Goal: Task Accomplishment & Management: Complete application form

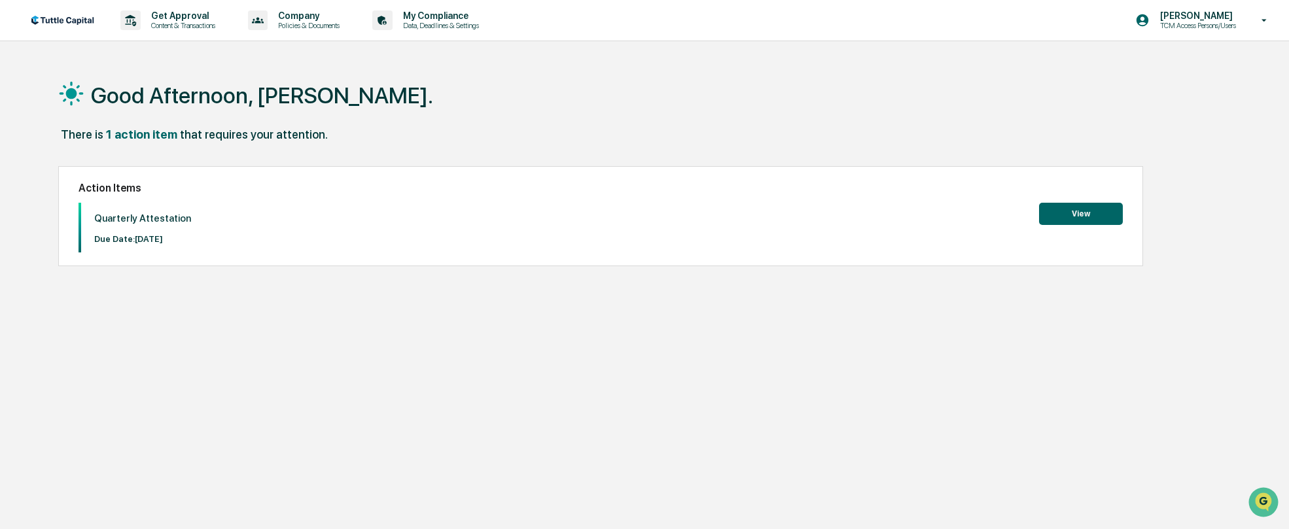
click at [143, 135] on div "1 action item" at bounding box center [141, 135] width 71 height 14
click at [1088, 215] on button "View" at bounding box center [1081, 214] width 84 height 22
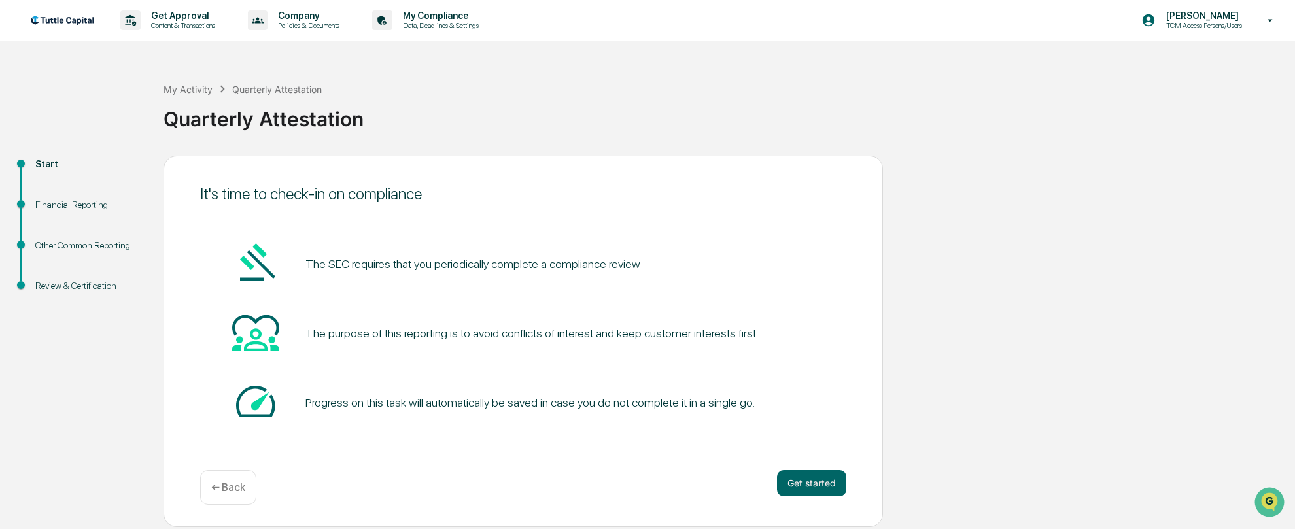
click at [559, 66] on div "My Activity Quarterly Attestation Quarterly Attestation" at bounding box center [726, 109] width 1125 height 94
click at [815, 485] on button "Get started" at bounding box center [811, 483] width 69 height 26
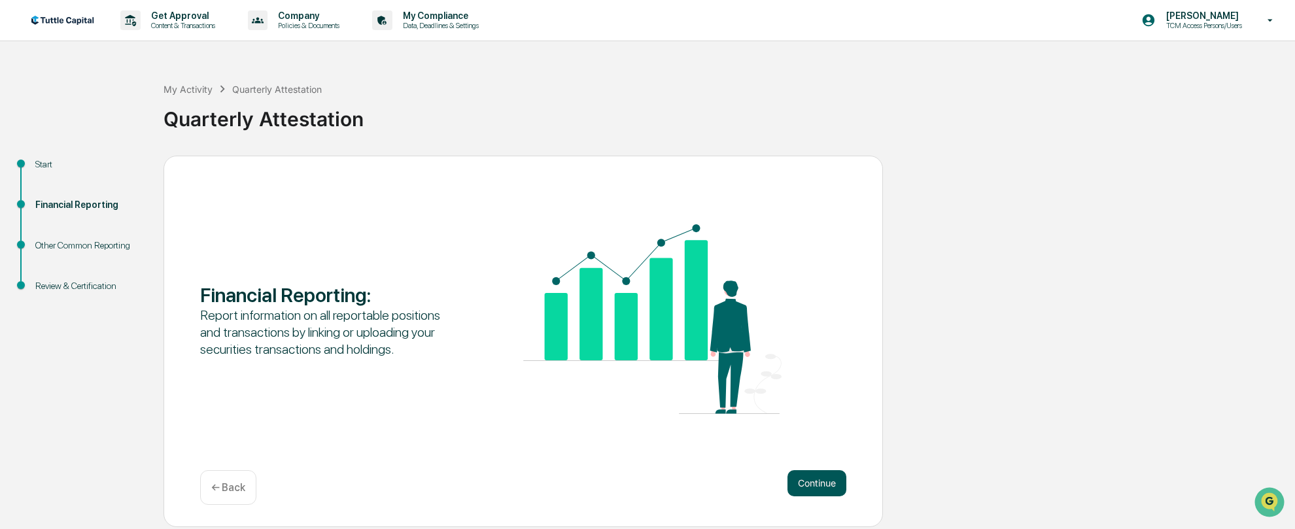
click at [827, 487] on button "Continue" at bounding box center [817, 483] width 59 height 26
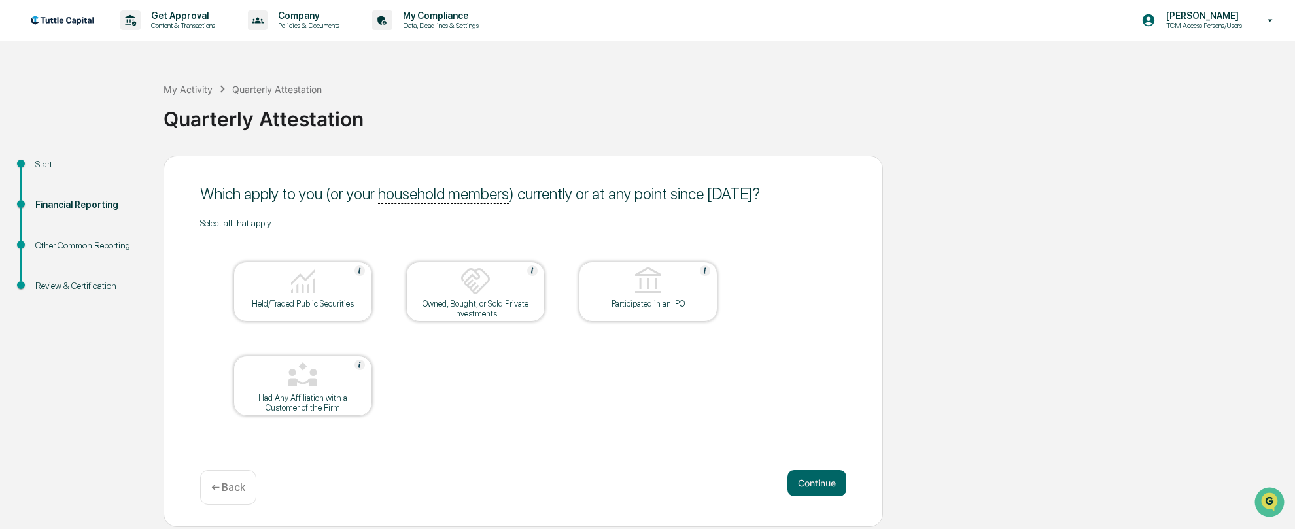
click at [306, 309] on div "Held/Traded Public Securities" at bounding box center [303, 304] width 118 height 10
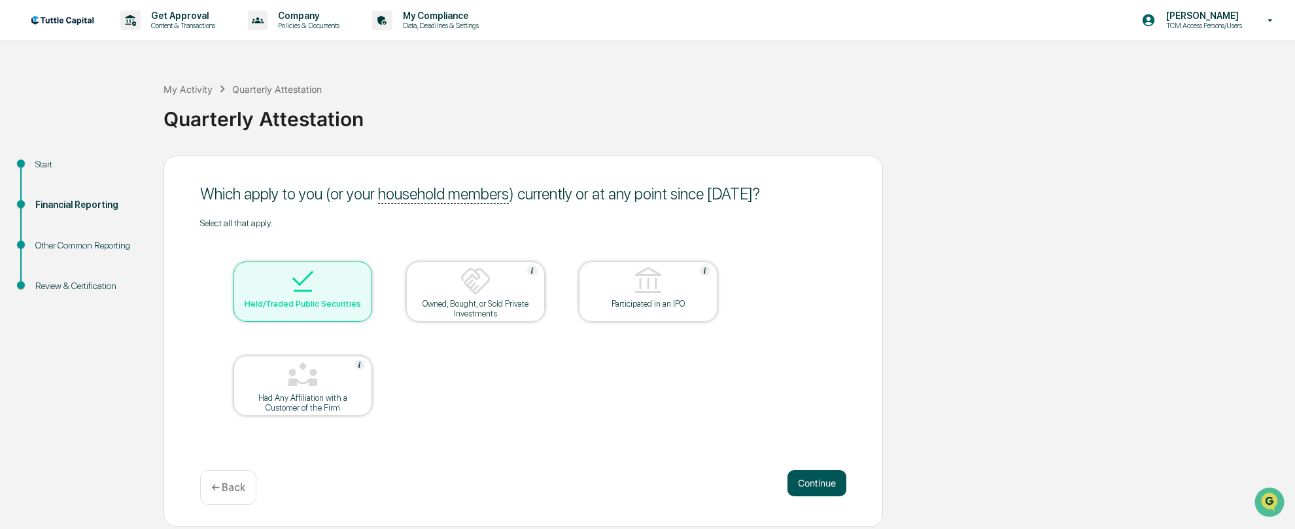
click at [817, 481] on button "Continue" at bounding box center [817, 483] width 59 height 26
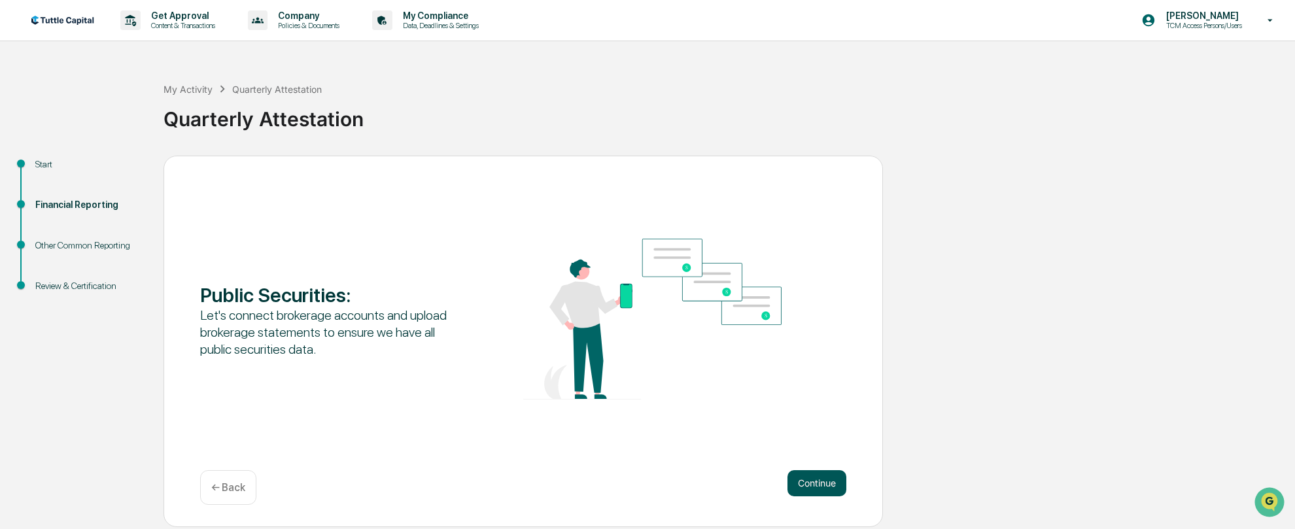
click at [822, 483] on button "Continue" at bounding box center [817, 483] width 59 height 26
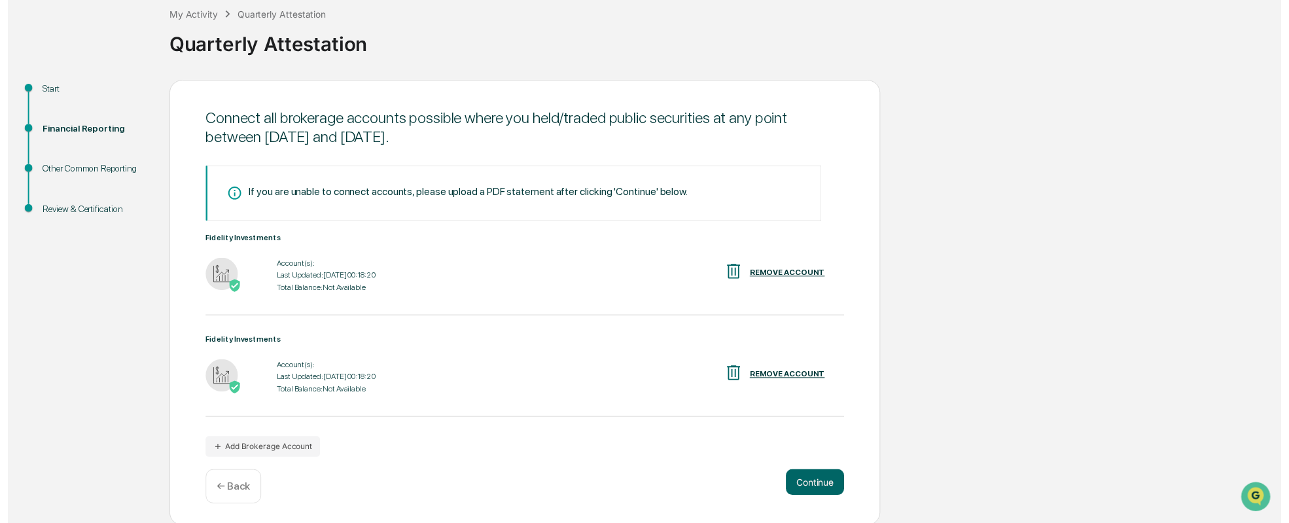
scroll to position [77, 0]
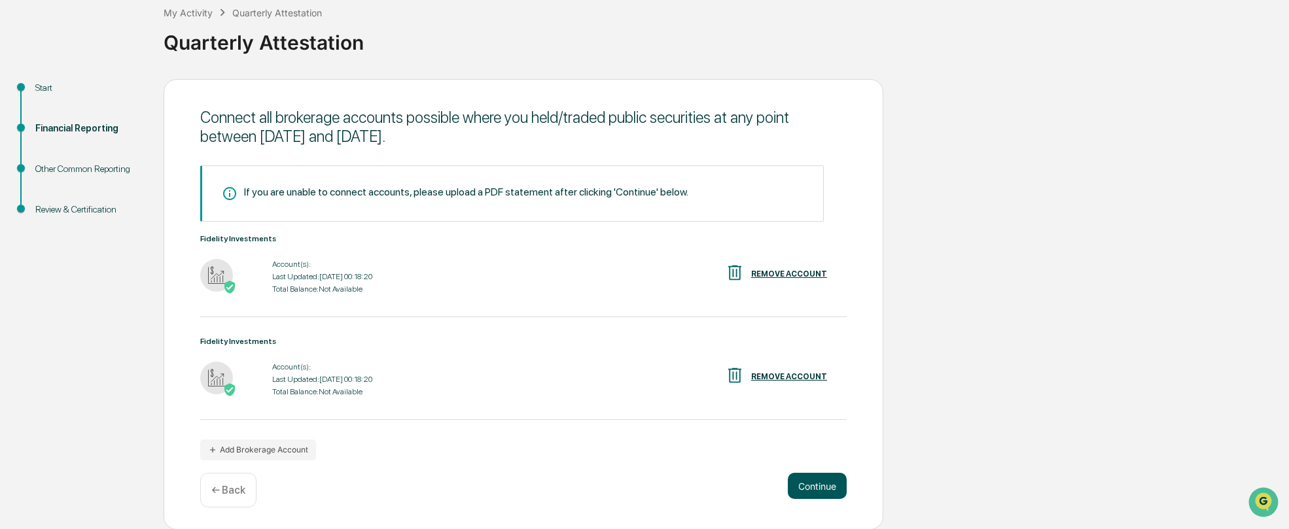
click at [808, 480] on button "Continue" at bounding box center [817, 486] width 59 height 26
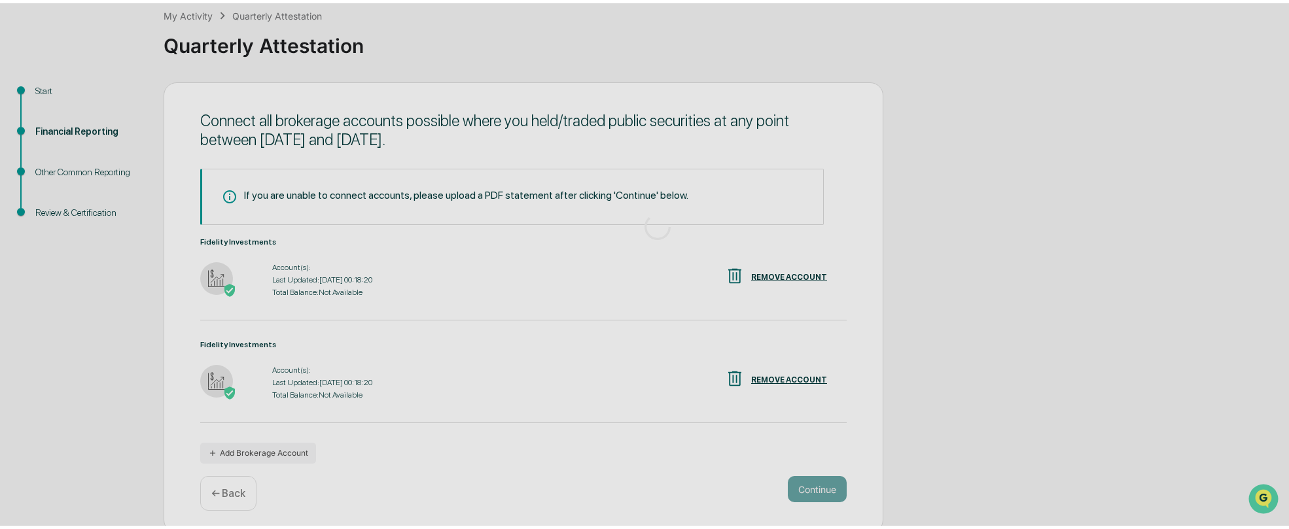
scroll to position [0, 0]
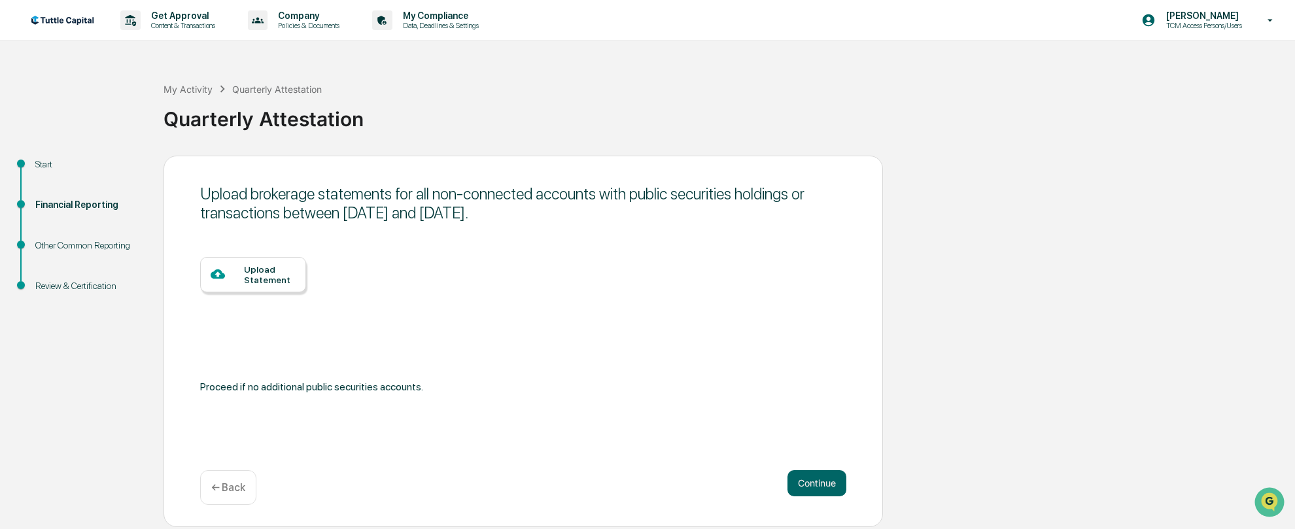
click at [979, 324] on div "Start Financial Reporting Other Common Reporting Review & Certification Upload …" at bounding box center [648, 342] width 1282 height 372
click at [824, 470] on div "Upload brokerage statements for all non-connected accounts with public securiti…" at bounding box center [524, 342] width 720 height 372
click at [815, 469] on div "Upload brokerage statements for all non-connected accounts with public securiti…" at bounding box center [524, 342] width 720 height 372
click at [812, 485] on button "Continue" at bounding box center [817, 483] width 59 height 26
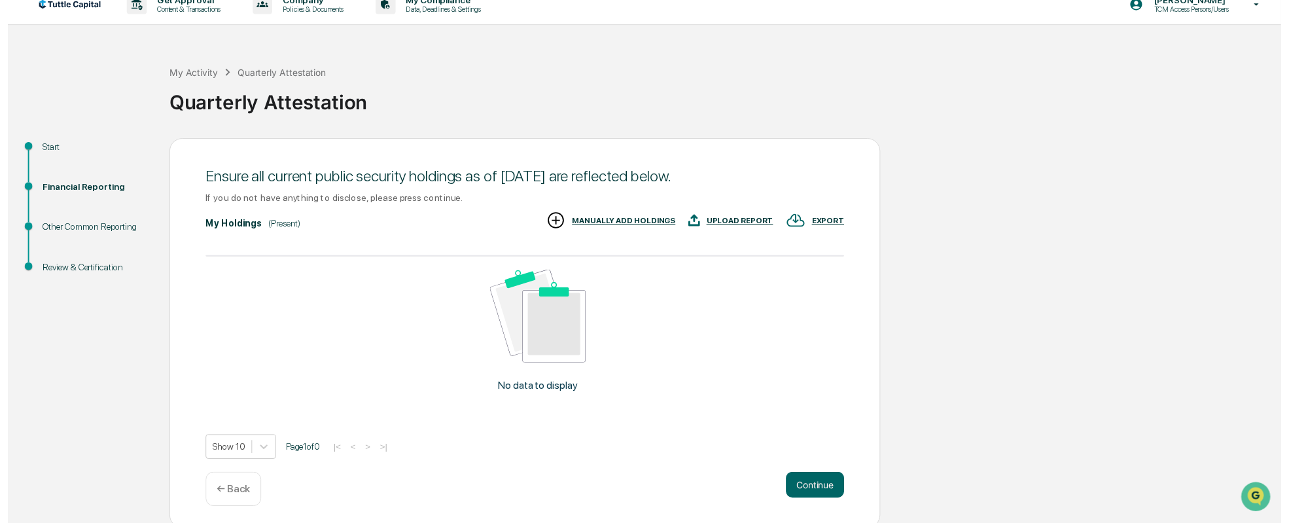
scroll to position [21, 0]
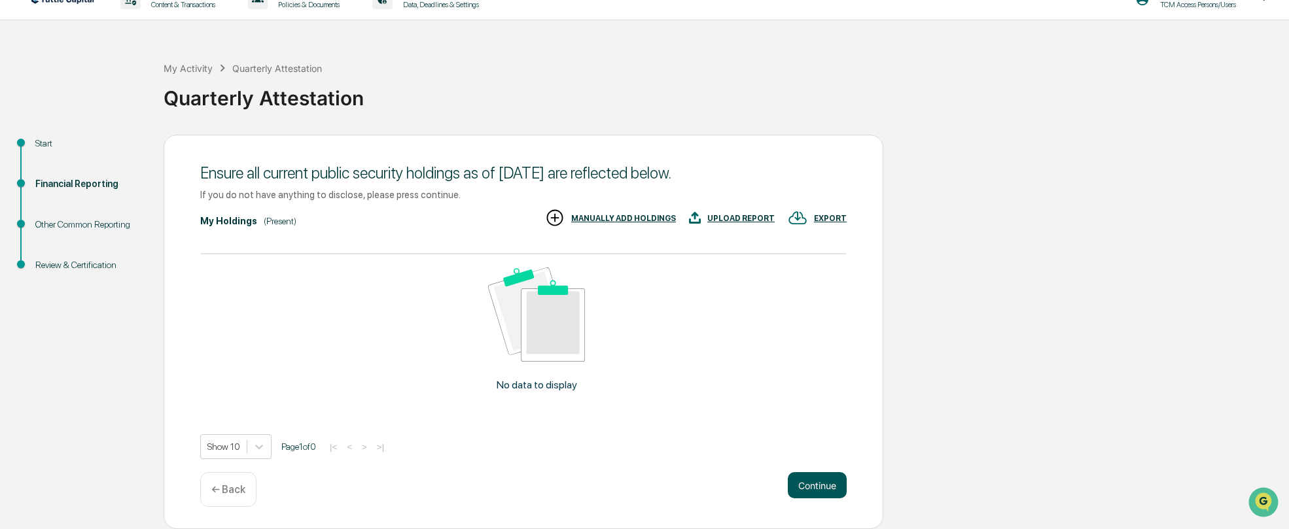
click at [820, 482] on button "Continue" at bounding box center [817, 485] width 59 height 26
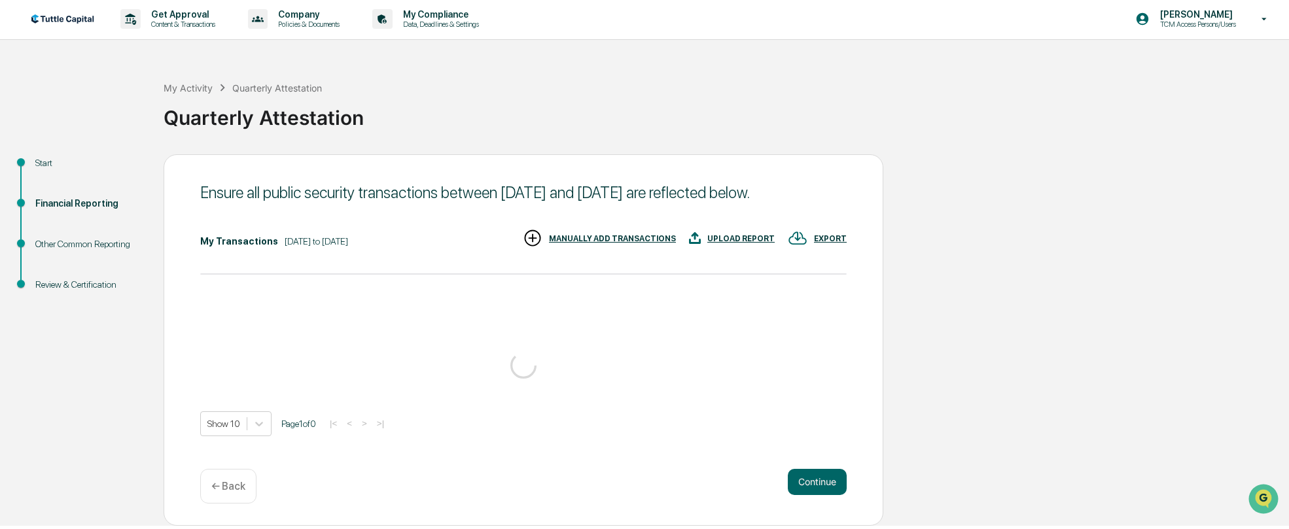
scroll to position [0, 0]
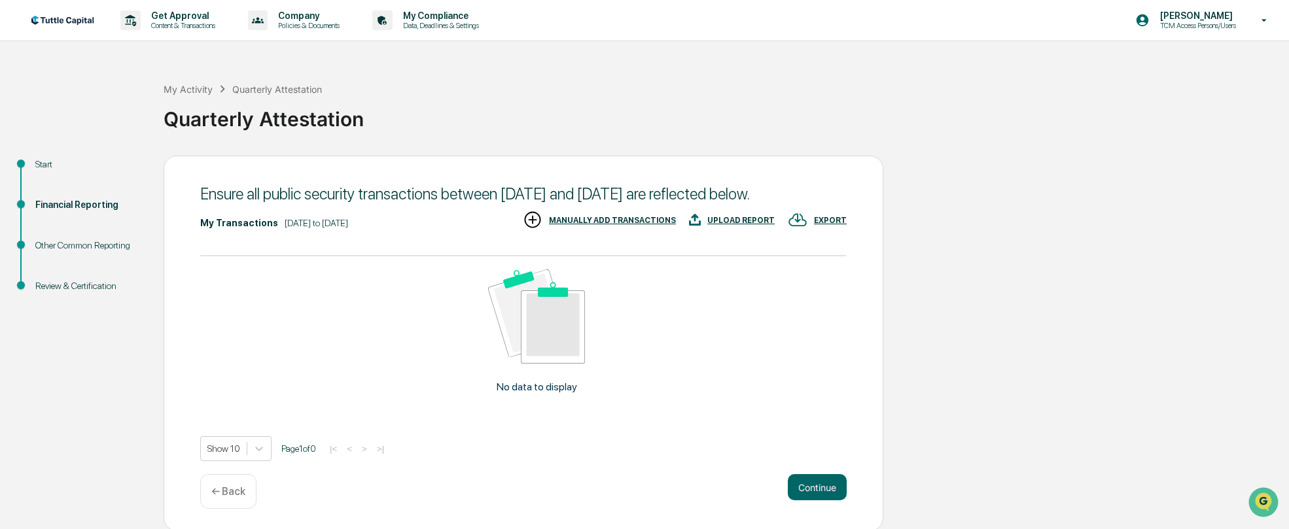
click at [998, 360] on div "Start Financial Reporting Other Common Reporting Review & Certification Ensure …" at bounding box center [645, 344] width 1276 height 376
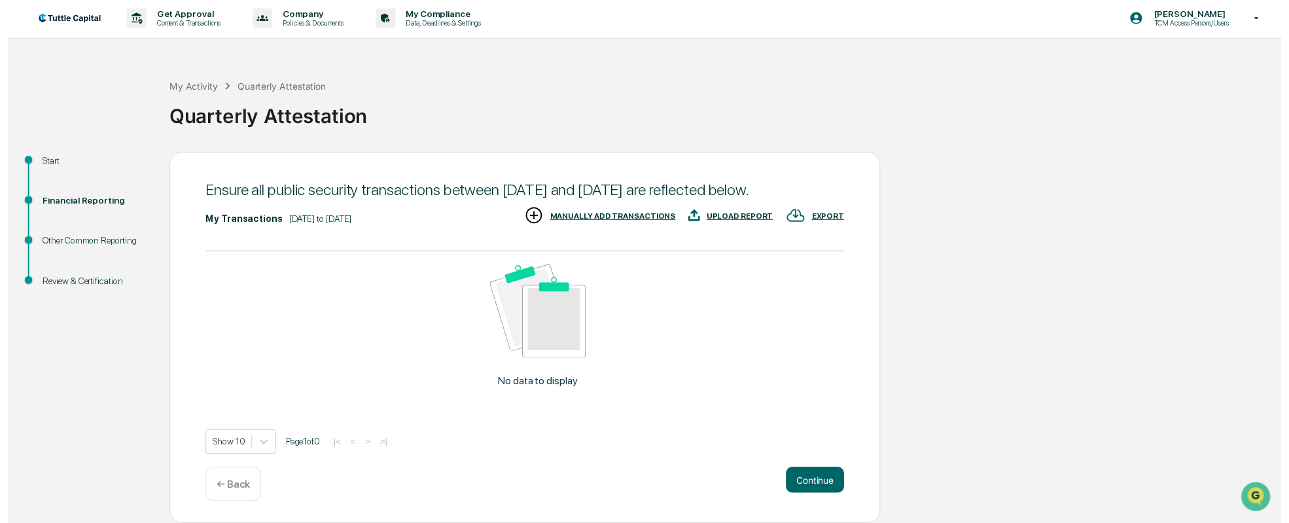
scroll to position [20, 0]
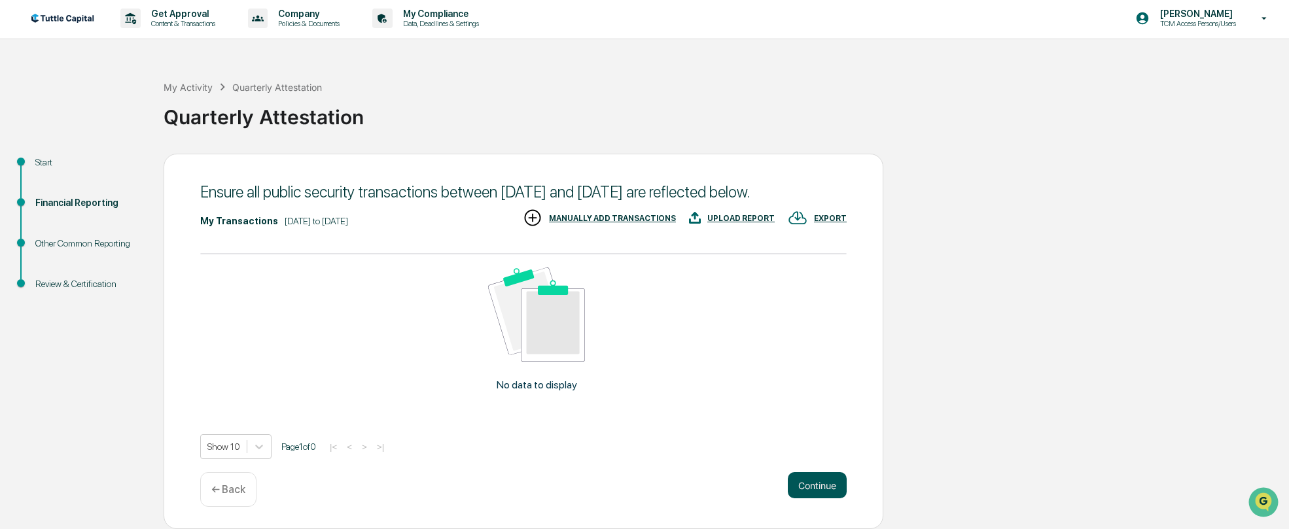
click at [822, 485] on button "Continue" at bounding box center [817, 485] width 59 height 26
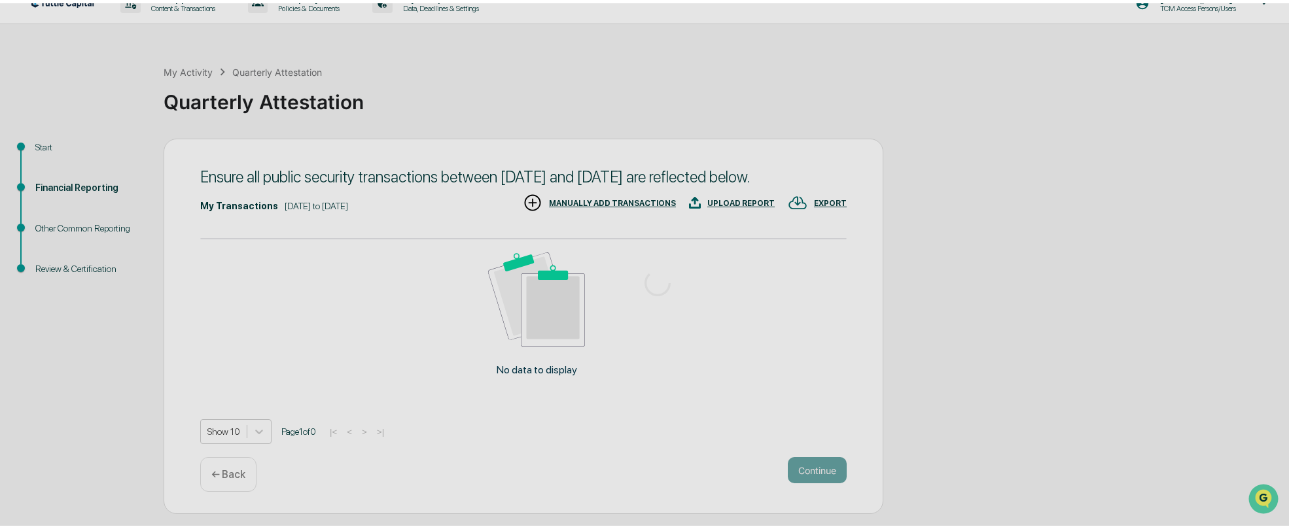
scroll to position [0, 0]
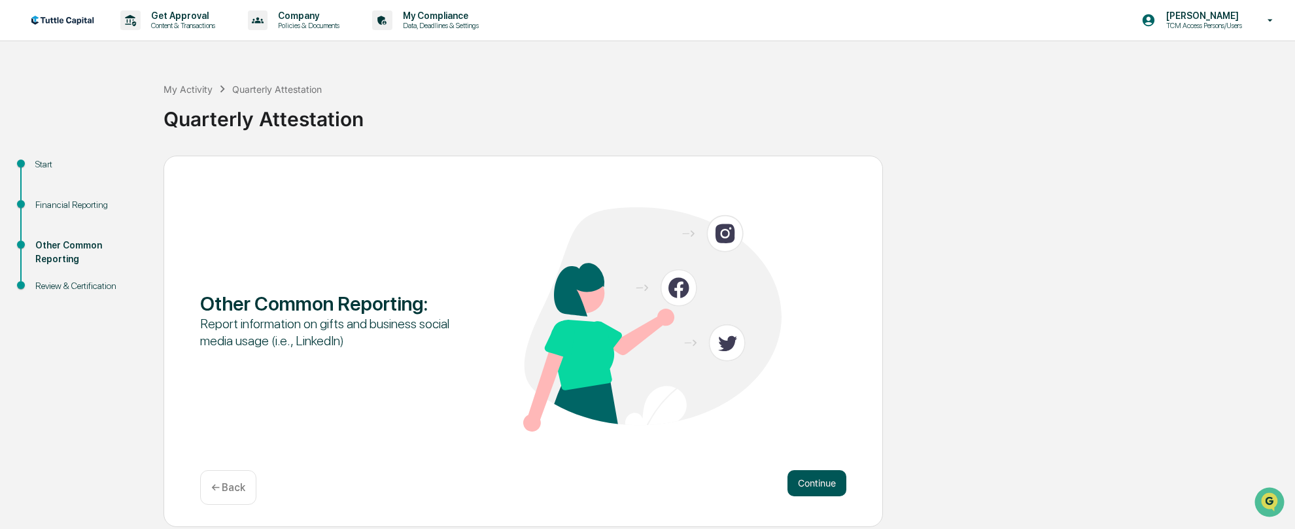
click at [813, 489] on button "Continue" at bounding box center [817, 483] width 59 height 26
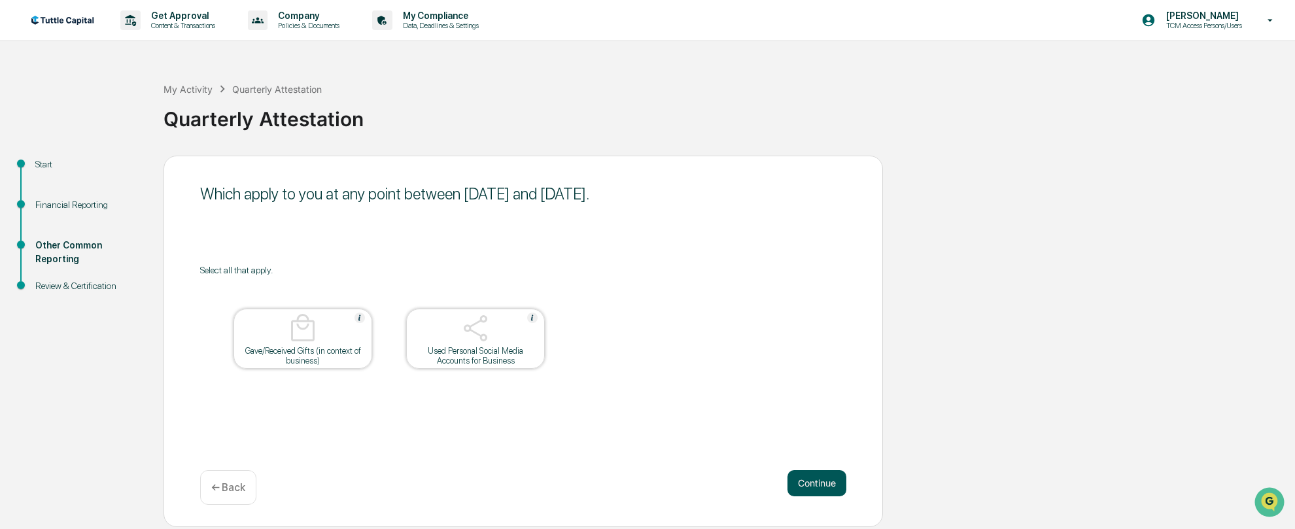
click at [814, 485] on button "Continue" at bounding box center [817, 483] width 59 height 26
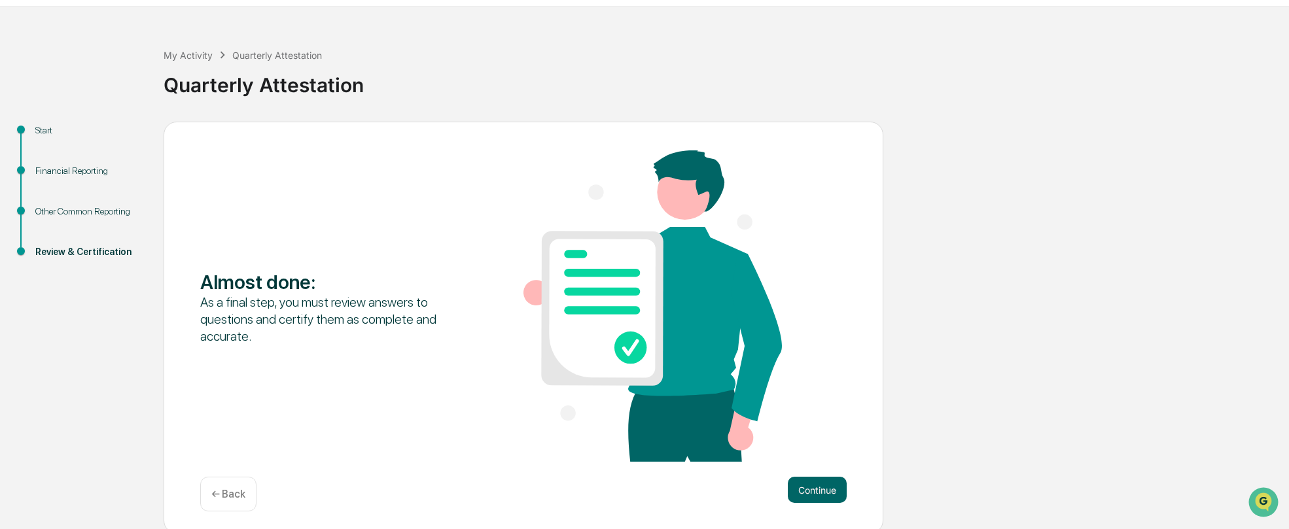
scroll to position [39, 0]
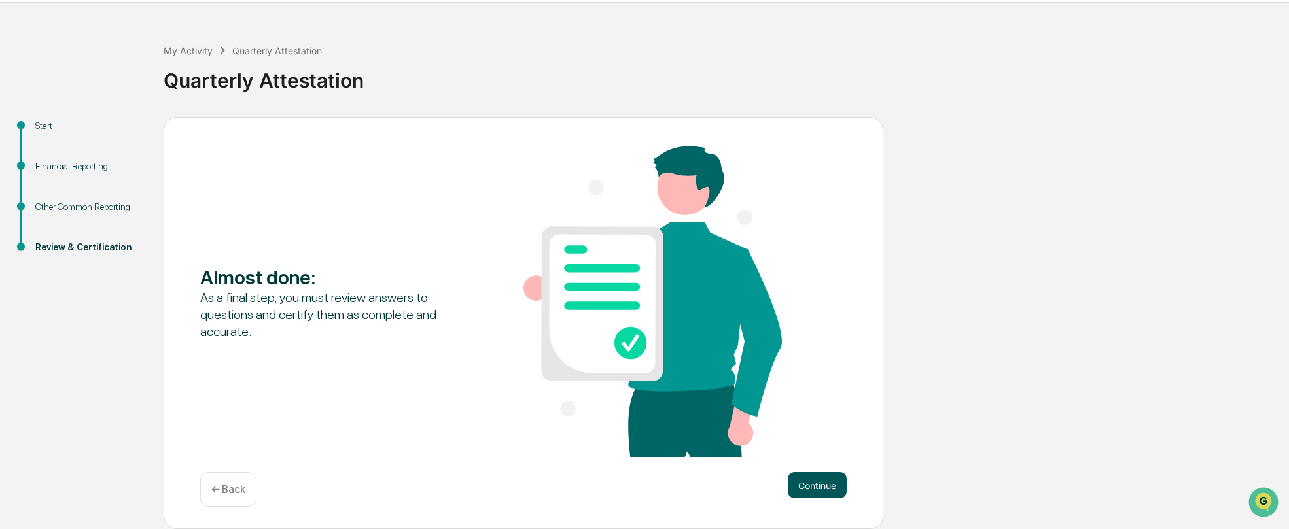
click at [829, 487] on button "Continue" at bounding box center [817, 485] width 59 height 26
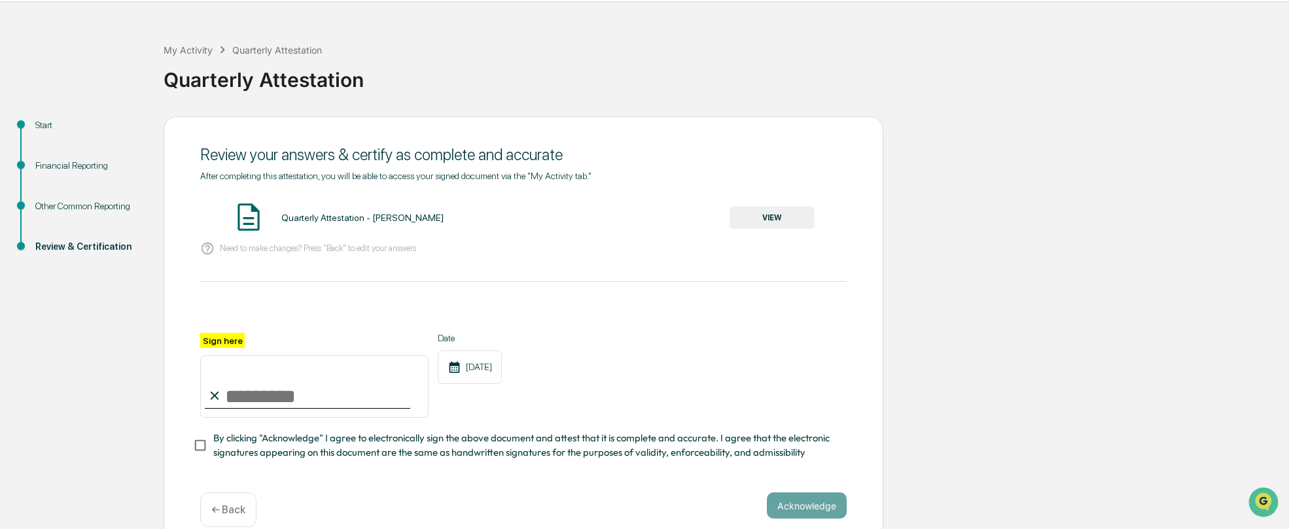
click at [254, 396] on input "Sign here" at bounding box center [314, 386] width 228 height 63
type input "**********"
click at [882, 358] on div "**********" at bounding box center [524, 333] width 720 height 434
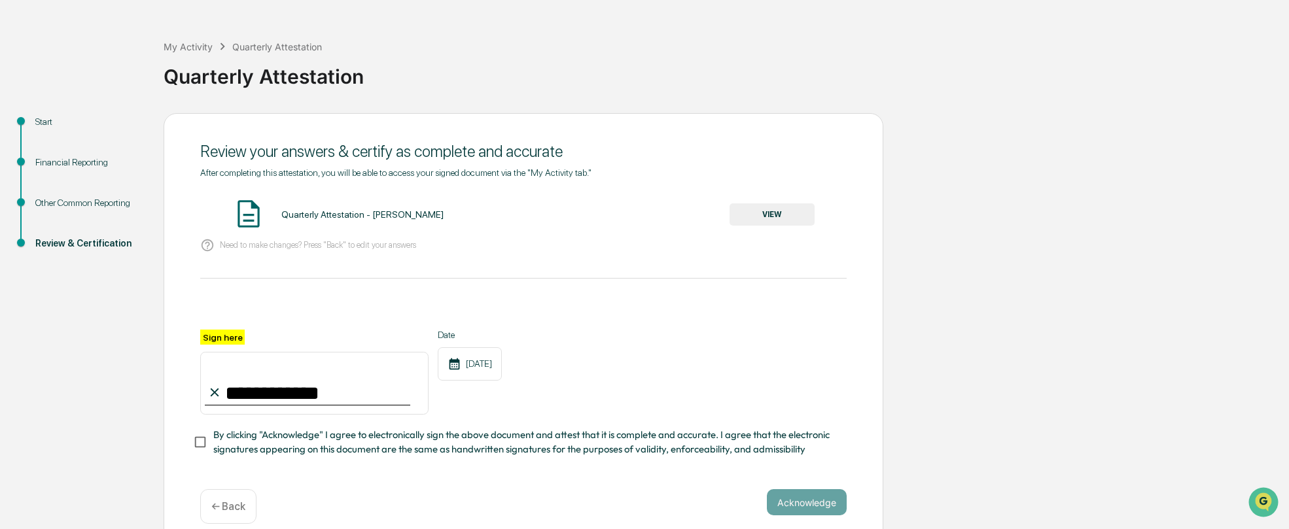
scroll to position [64, 0]
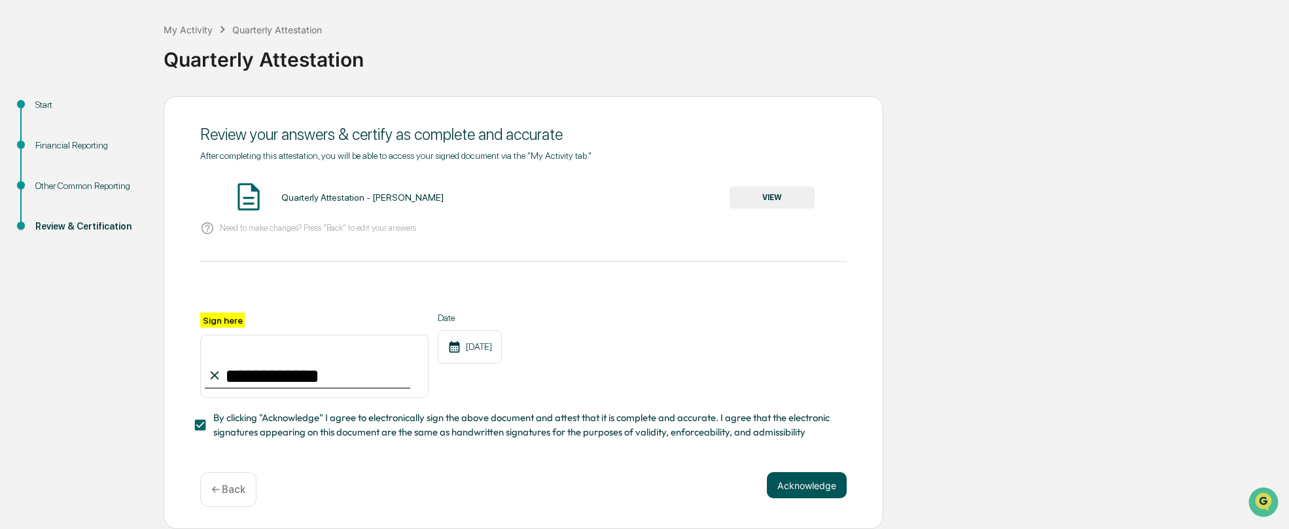
click at [788, 485] on button "Acknowledge" at bounding box center [807, 485] width 80 height 26
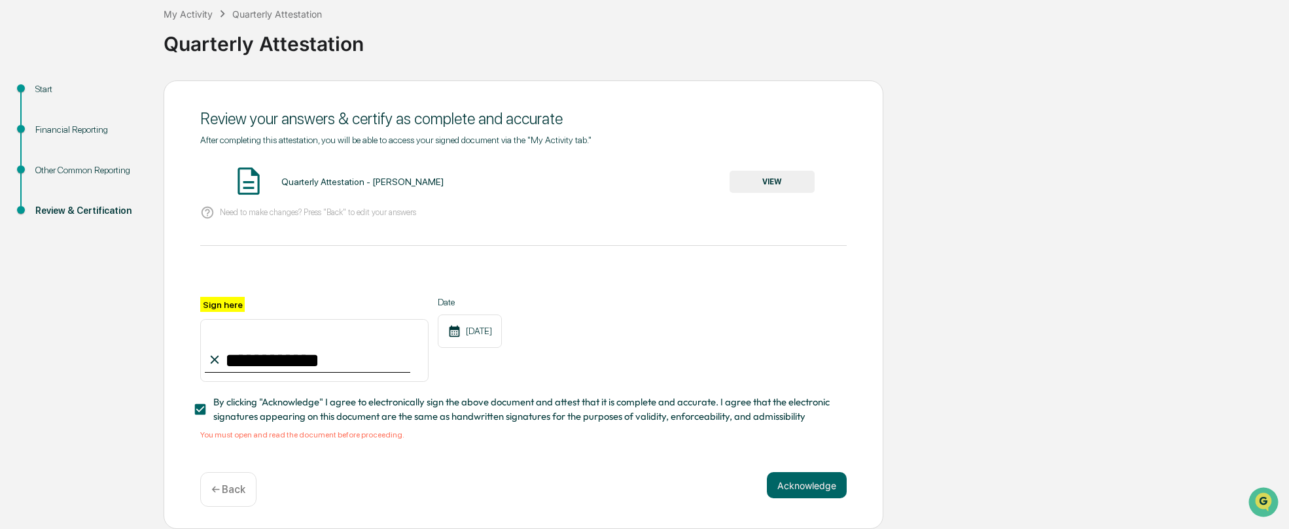
scroll to position [80, 0]
click at [777, 176] on button "VIEW" at bounding box center [771, 182] width 85 height 22
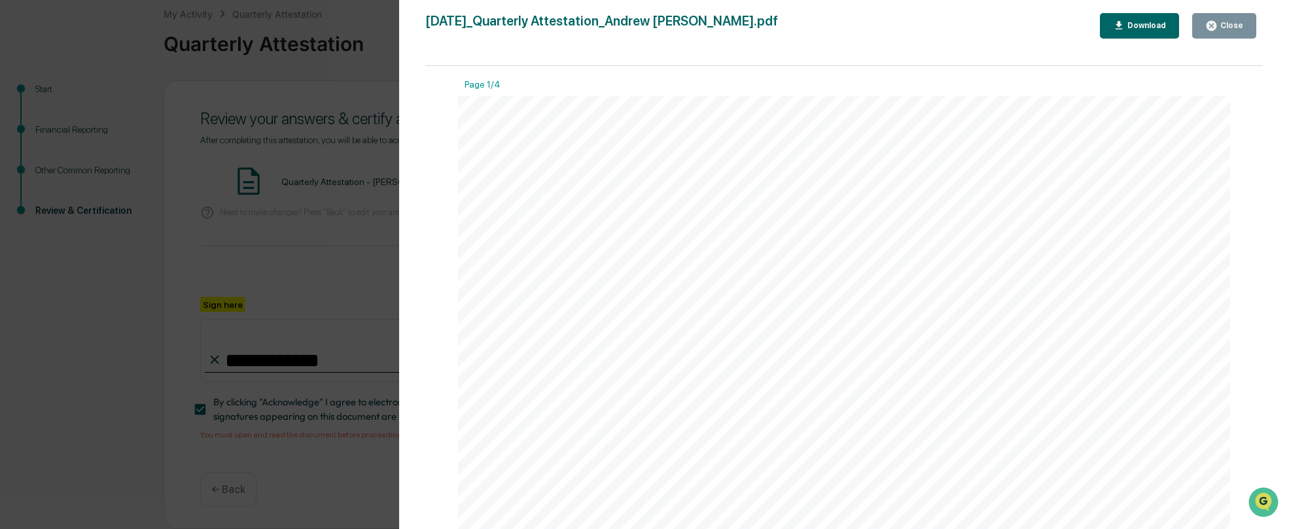
drag, startPoint x: 850, startPoint y: 177, endPoint x: 854, endPoint y: 192, distance: 15.6
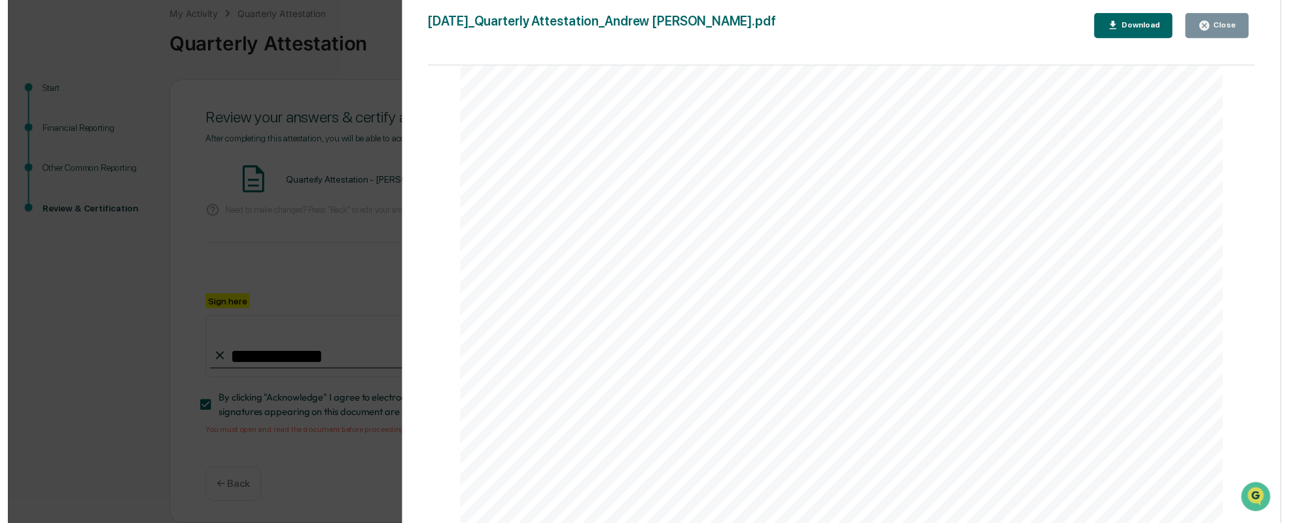
scroll to position [4065, 0]
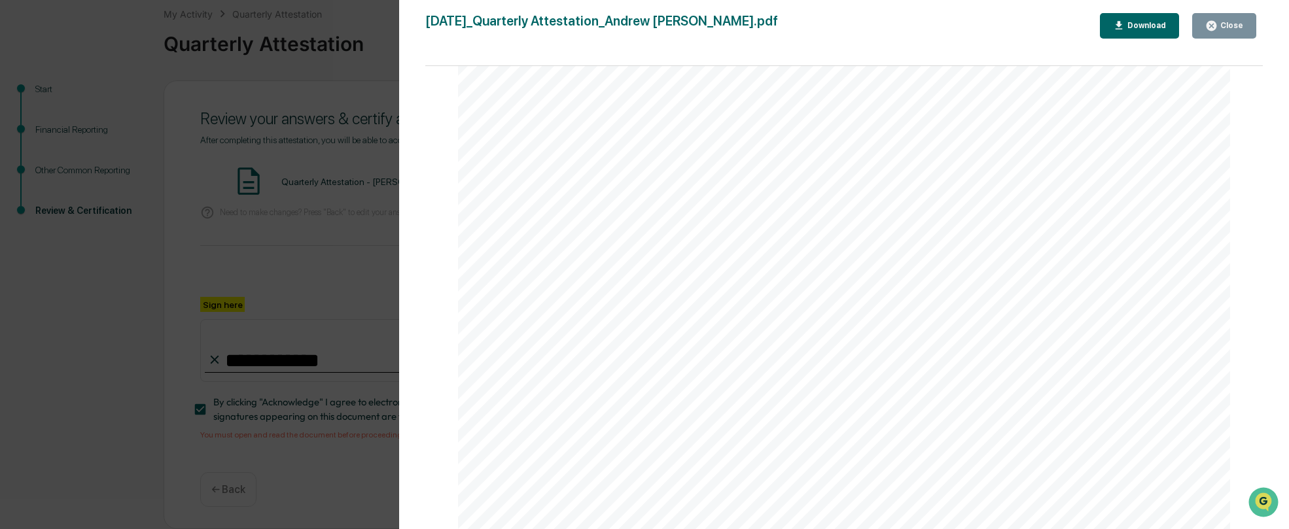
click at [1147, 26] on div "Download" at bounding box center [1145, 25] width 41 height 9
click at [340, 223] on div "Version History [DATE] 08:16 PM [PERSON_NAME] [DATE]_Quarterly Attestation_Andr…" at bounding box center [644, 264] width 1289 height 529
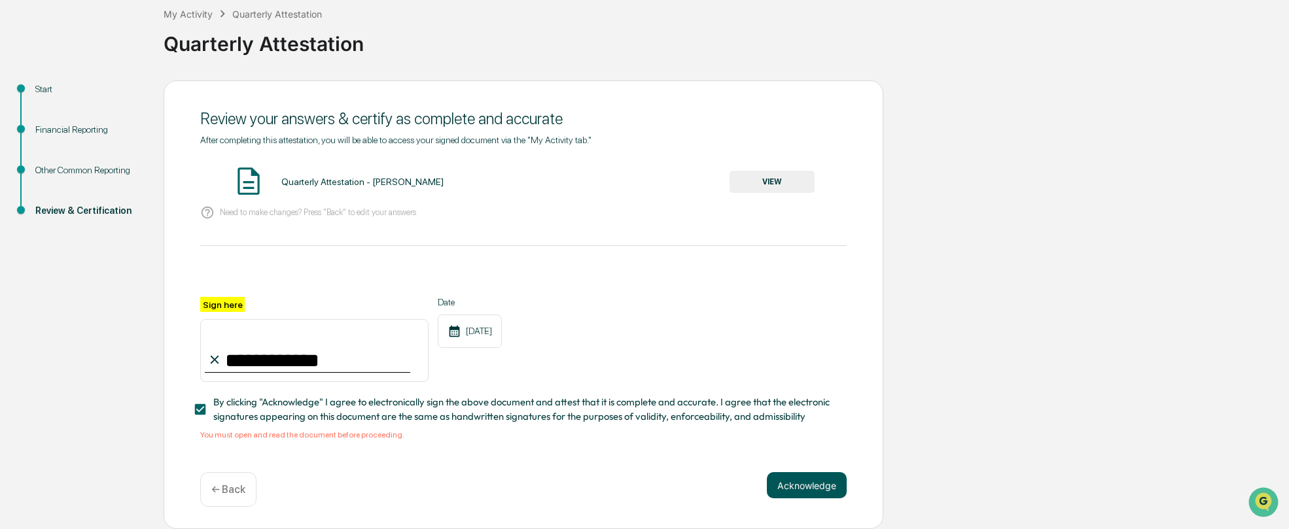
click at [807, 483] on button "Acknowledge" at bounding box center [807, 485] width 80 height 26
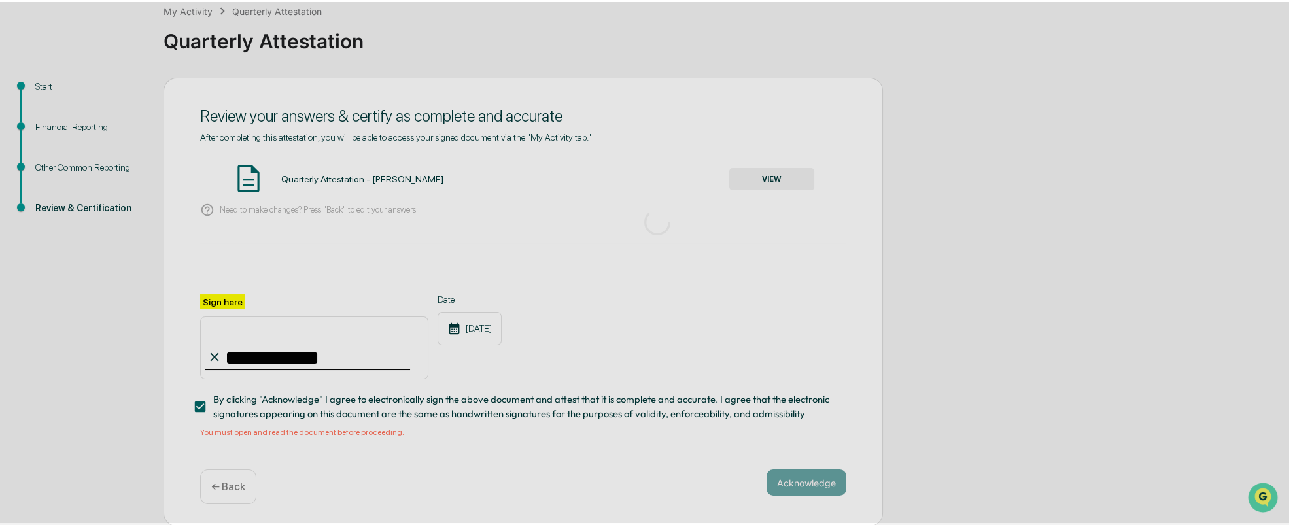
scroll to position [0, 0]
